Goal: Transaction & Acquisition: Purchase product/service

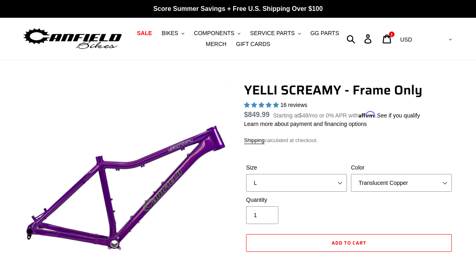
select select "L"
select select "highest-rating"
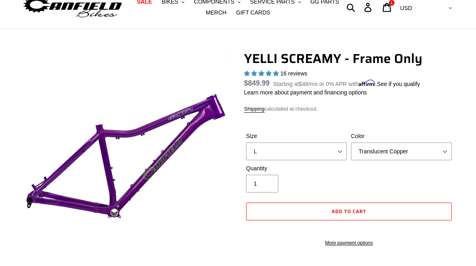
scroll to position [35, 0]
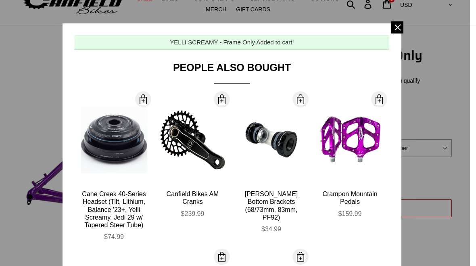
click at [392, 32] on span at bounding box center [397, 27] width 12 height 12
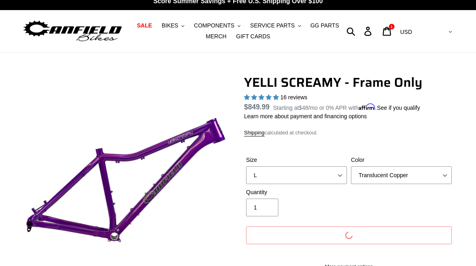
scroll to position [10, 0]
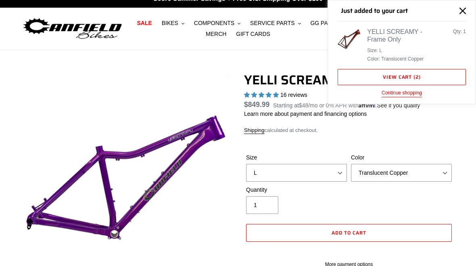
click at [418, 29] on div "YELLI SCREAMY - Frame Only" at bounding box center [398, 35] width 62 height 15
click at [402, 75] on link "View cart ( 2 )" at bounding box center [401, 77] width 128 height 16
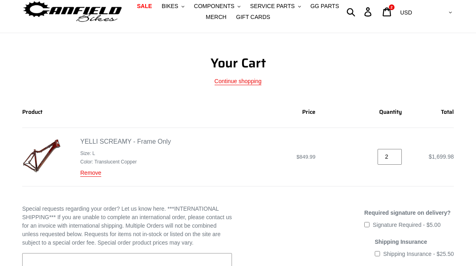
click at [394, 156] on input "2" at bounding box center [389, 157] width 24 height 16
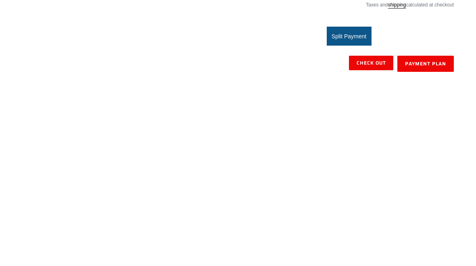
scroll to position [136, 0]
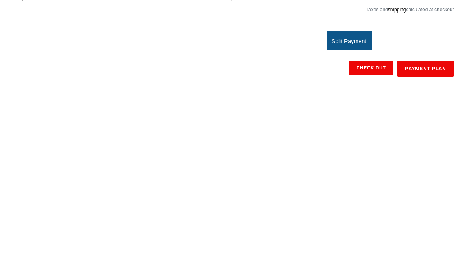
type input "1"
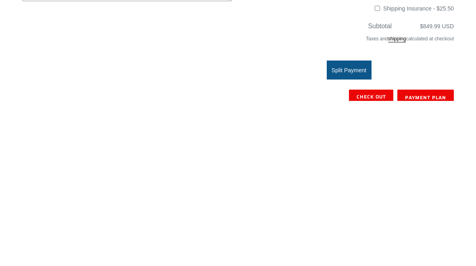
scroll to position [322, 0]
